Goal: Task Accomplishment & Management: Use online tool/utility

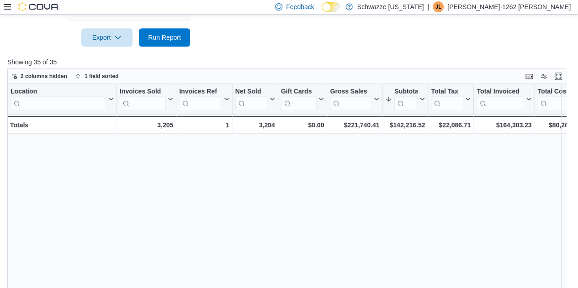
scroll to position [281, 657]
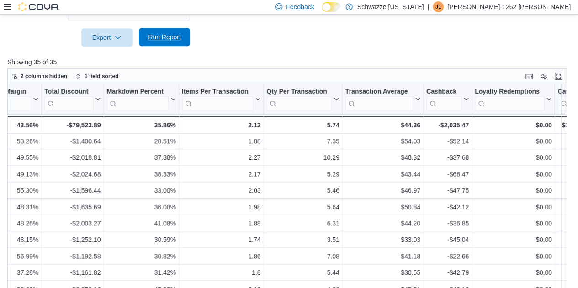
click at [167, 43] on span "Run Report" at bounding box center [164, 37] width 40 height 18
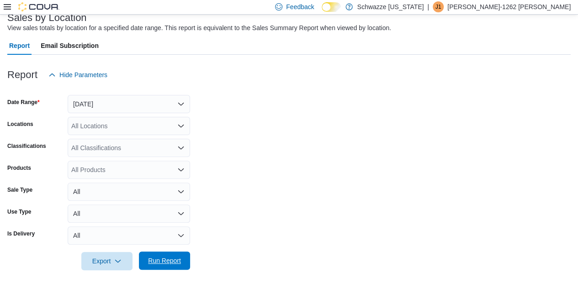
click at [155, 260] on span "Run Report" at bounding box center [164, 260] width 33 height 9
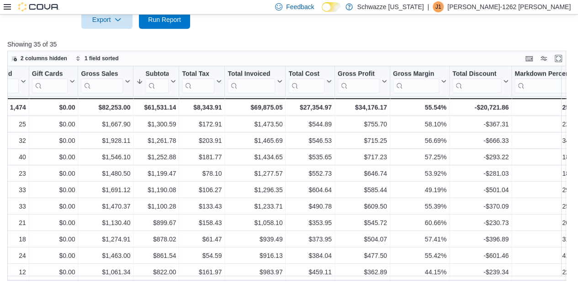
scroll to position [345, 0]
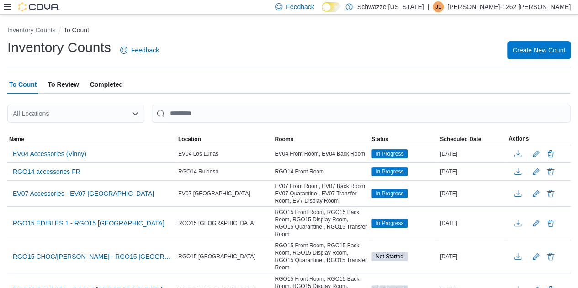
click at [69, 108] on div "All Locations" at bounding box center [75, 114] width 137 height 18
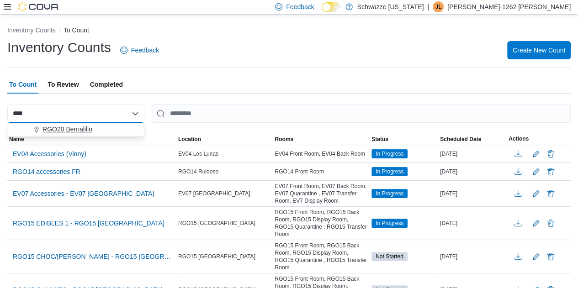
type input "****"
click at [62, 129] on span "RGO20 Bernalillo" at bounding box center [67, 129] width 50 height 9
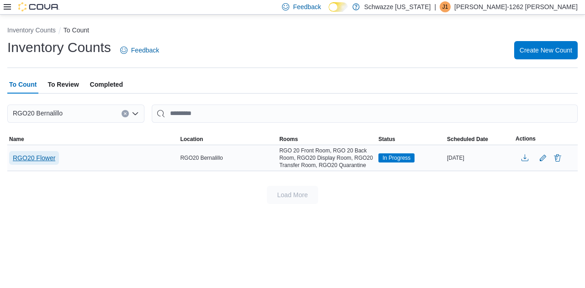
click at [37, 159] on span "RGO20 Flower" at bounding box center [34, 158] width 42 height 9
